Goal: Information Seeking & Learning: Learn about a topic

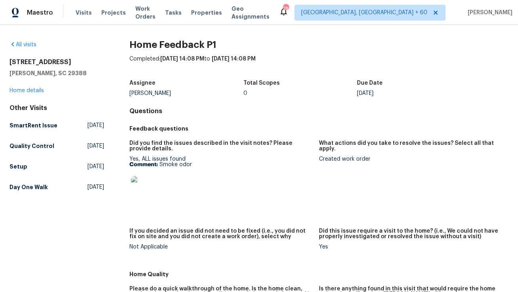
click at [22, 87] on div "117 Dark Wood Ct Woodruff, SC 29388 Home details" at bounding box center [56, 76] width 95 height 36
click at [22, 88] on link "Home details" at bounding box center [26, 91] width 34 height 6
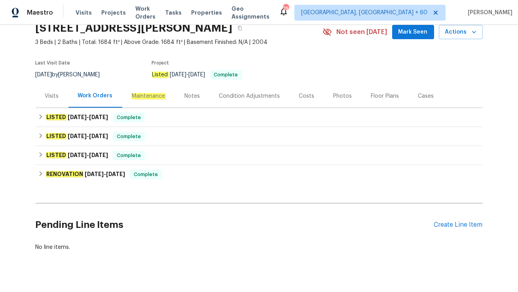
scroll to position [48, 0]
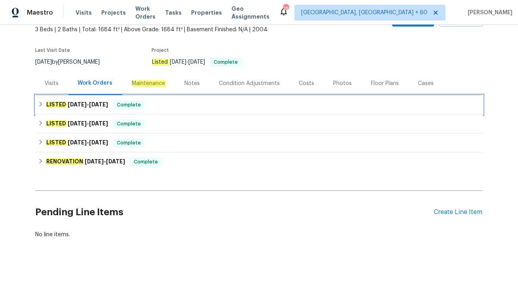
click at [135, 108] on span "Complete" at bounding box center [129, 105] width 30 height 8
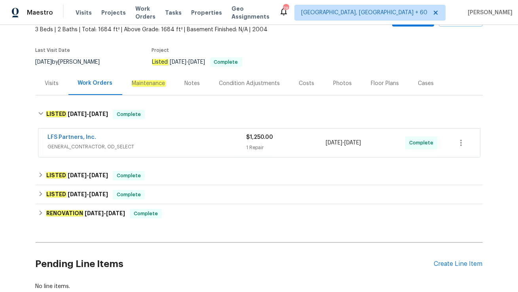
click at [132, 136] on div "LFS Partners, Inc." at bounding box center [147, 137] width 199 height 9
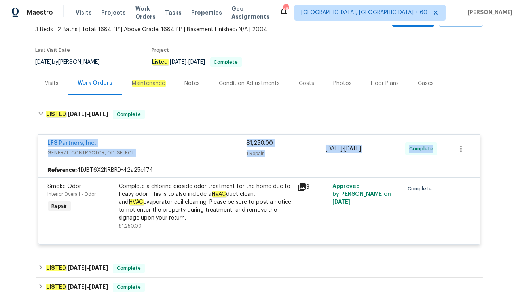
drag, startPoint x: 42, startPoint y: 144, endPoint x: 438, endPoint y: 154, distance: 396.3
click at [438, 154] on div "LFS Partners, Inc. GENERAL_CONTRACTOR, OD_SELECT $1,250.00 1 Repair 8/15/2025 -…" at bounding box center [259, 149] width 442 height 28
copy div "LFS Partners, Inc. GENERAL_CONTRACTOR, OD_SELECT $1,250.00 1 Repair 8/15/2025 -…"
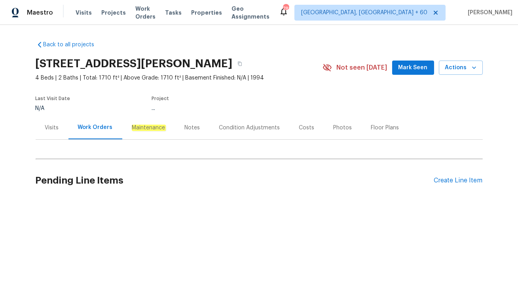
click at [52, 129] on div "Visits" at bounding box center [52, 128] width 14 height 8
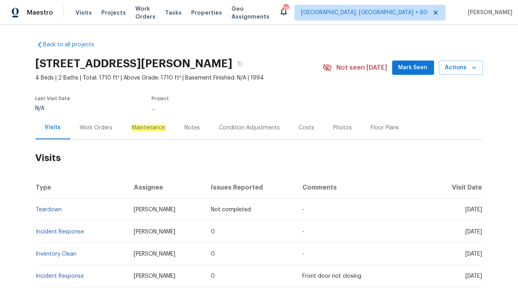
click at [94, 130] on div "Work Orders" at bounding box center [96, 128] width 33 height 8
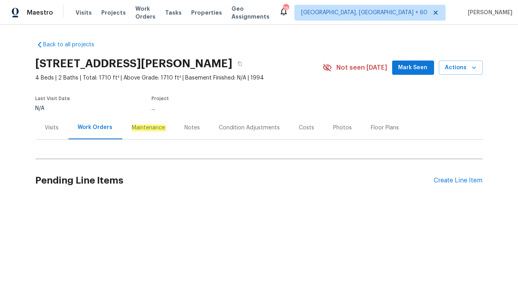
click at [50, 130] on div "Visits" at bounding box center [52, 128] width 14 height 8
